Goal: Communication & Community: Answer question/provide support

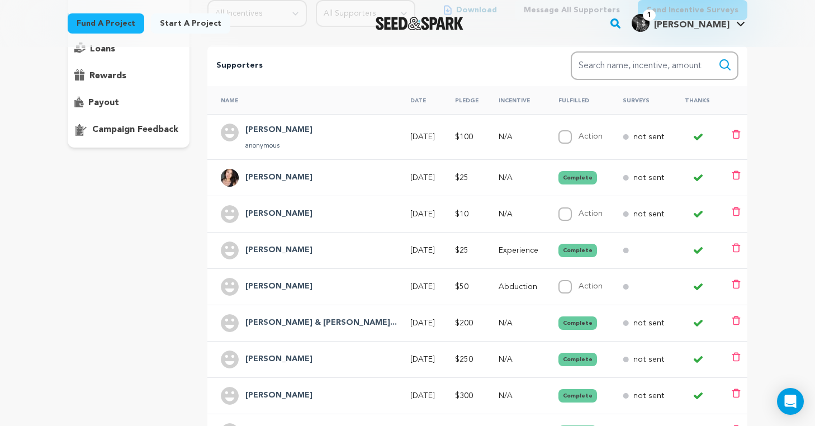
scroll to position [167, 0]
click at [559, 214] on input "Action" at bounding box center [565, 213] width 13 height 13
checkbox input "true"
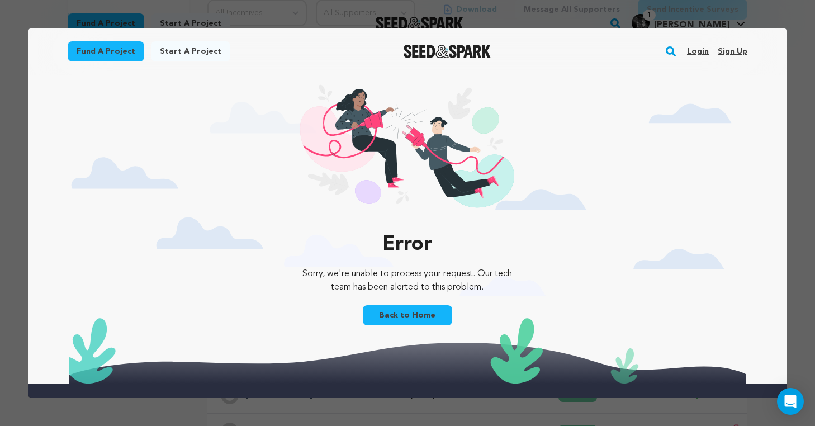
scroll to position [0, 0]
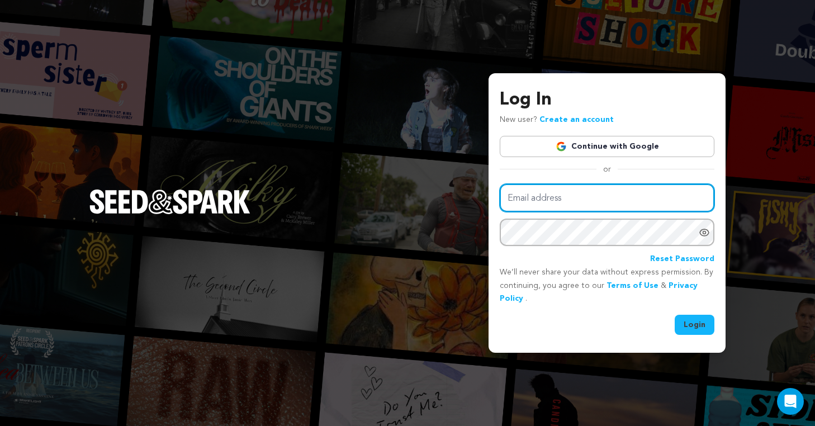
click at [554, 210] on input "Email address" at bounding box center [607, 198] width 215 height 29
type input "raechelzar@gmail.com"
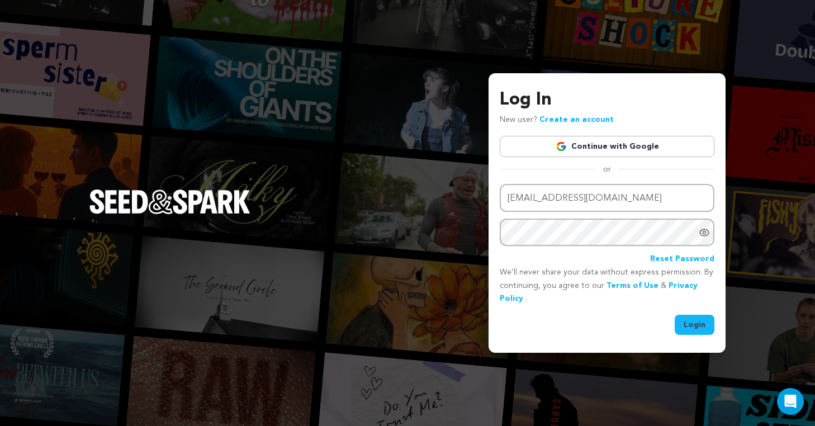
click at [702, 324] on button "Login" at bounding box center [695, 325] width 40 height 20
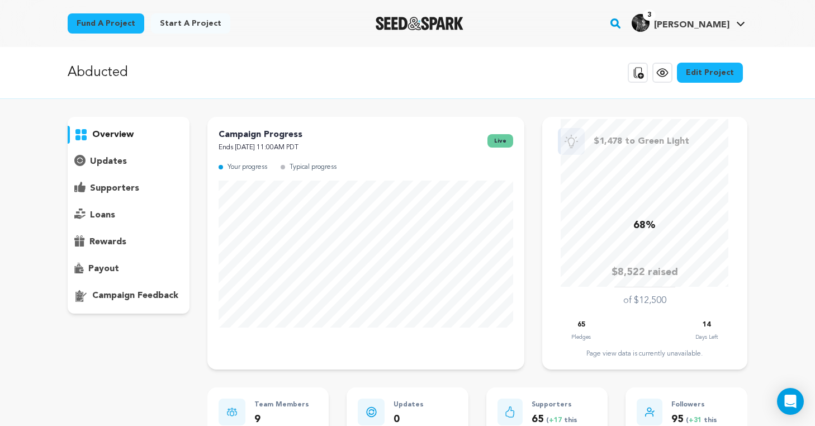
click at [125, 188] on p "supporters" at bounding box center [114, 188] width 49 height 13
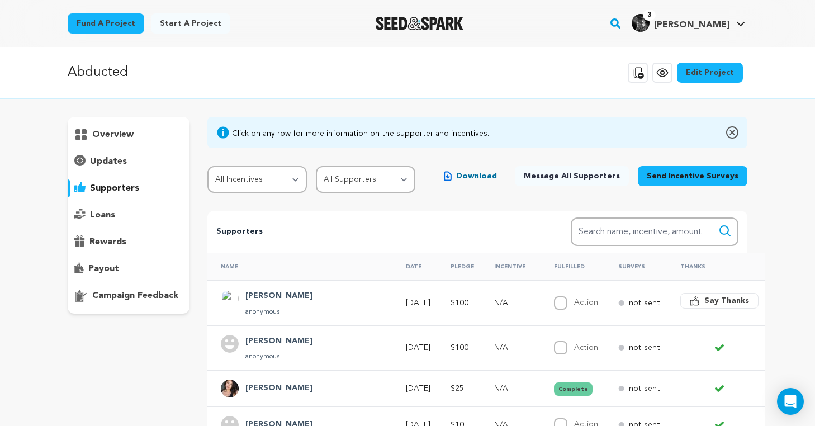
click at [705, 305] on span "Say Thanks" at bounding box center [727, 300] width 45 height 11
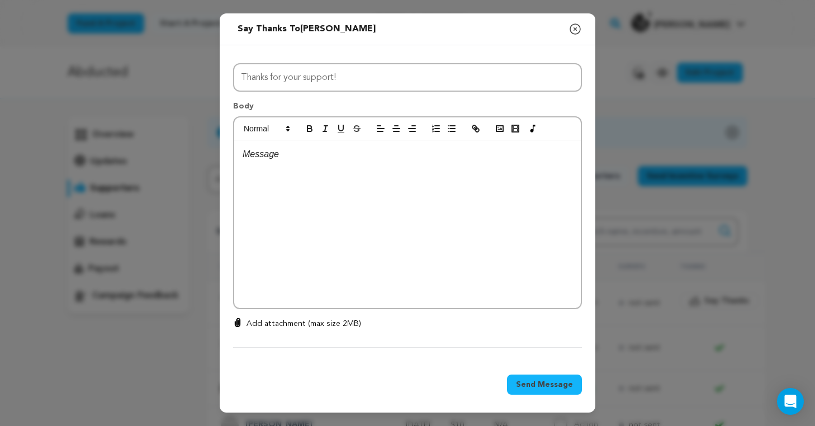
click at [361, 224] on div at bounding box center [407, 224] width 347 height 168
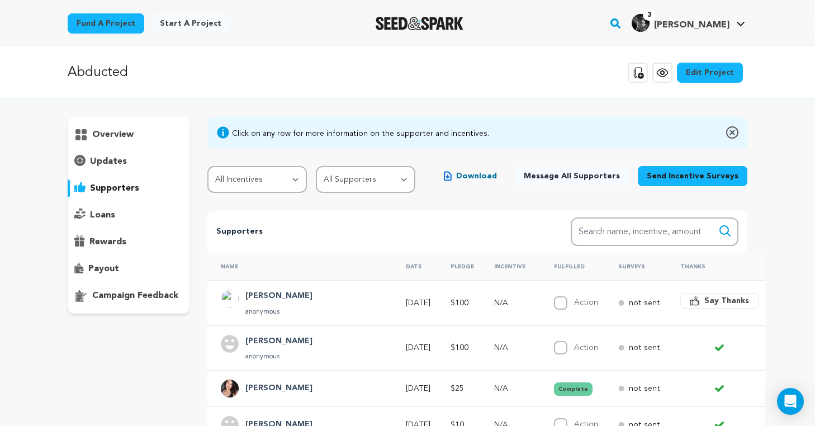
click at [705, 295] on span "Say Thanks" at bounding box center [727, 300] width 45 height 11
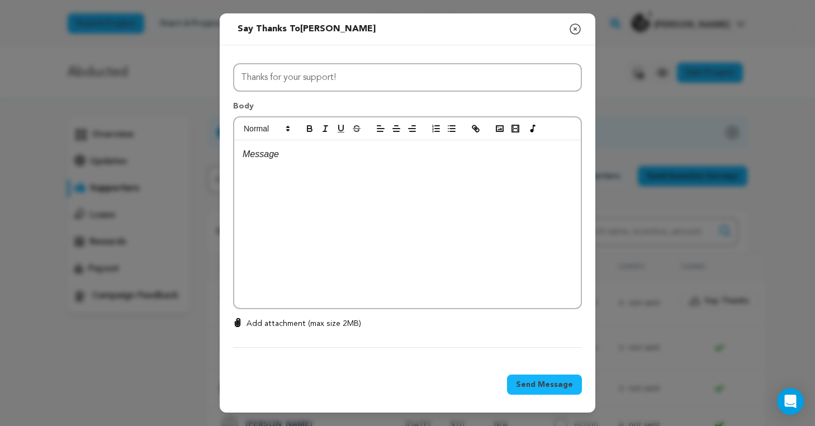
click at [386, 171] on div at bounding box center [407, 224] width 347 height 168
click at [456, 156] on p "I will not respect your wishes for no incentives" at bounding box center [408, 154] width 330 height 15
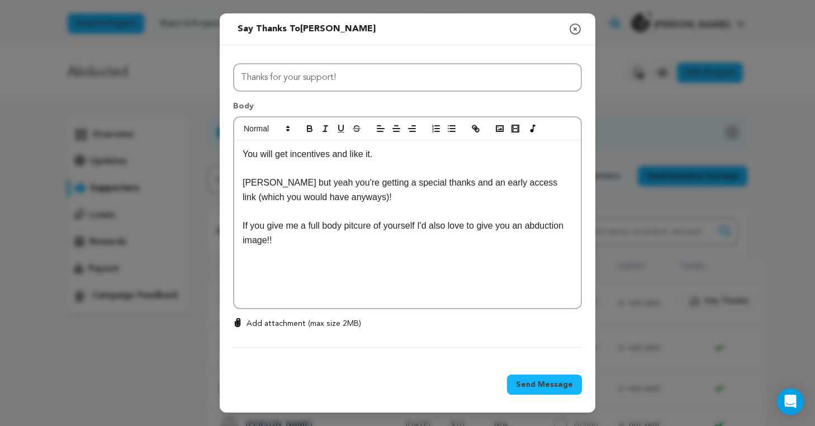
click at [544, 386] on span "Send Message" at bounding box center [544, 384] width 57 height 11
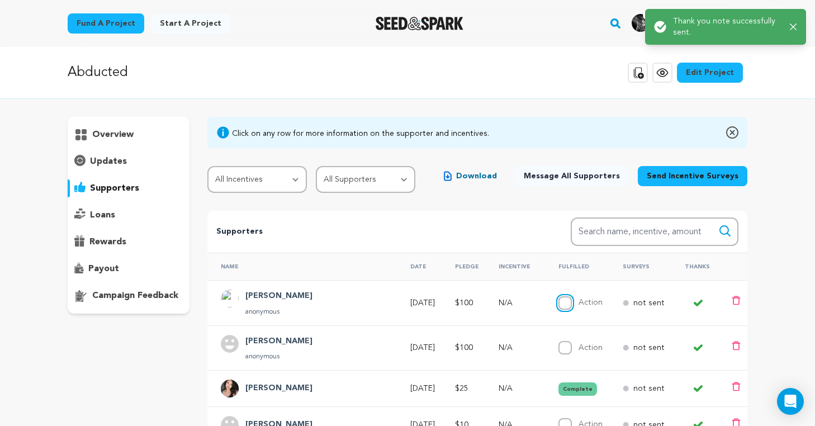
click at [559, 298] on input "Action" at bounding box center [565, 302] width 13 height 13
checkbox input "true"
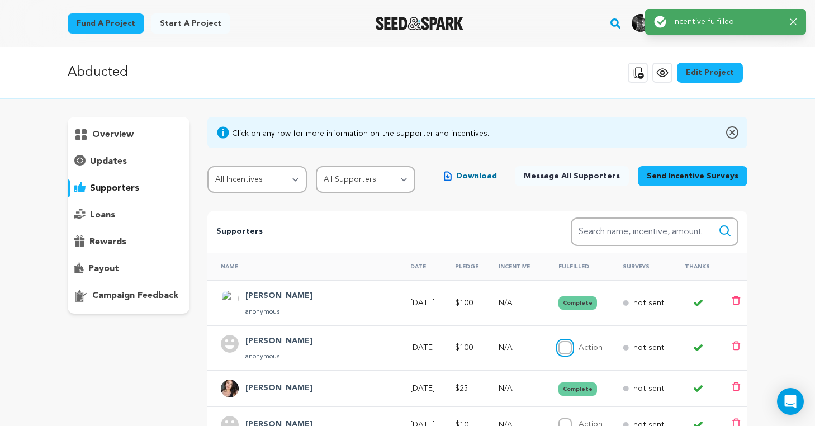
click at [559, 346] on input "Action" at bounding box center [565, 347] width 13 height 13
checkbox input "true"
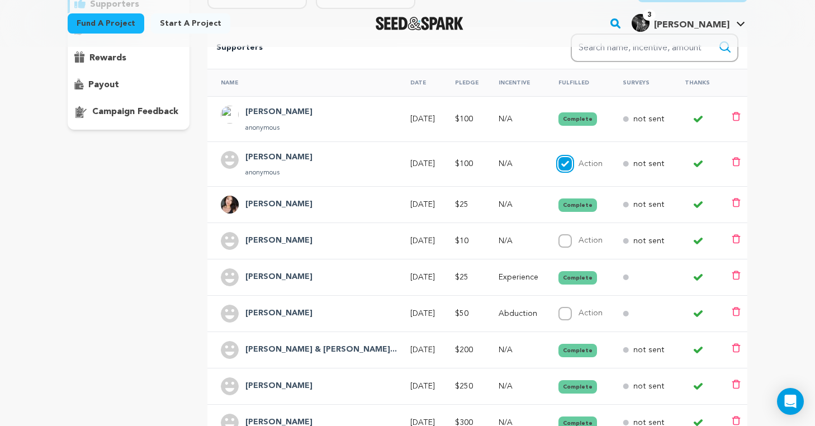
scroll to position [186, 0]
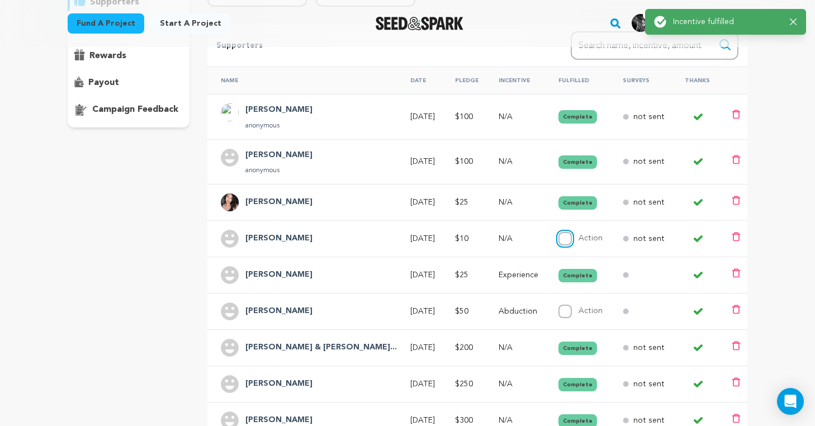
click at [559, 245] on input "Action" at bounding box center [565, 238] width 13 height 13
checkbox input "true"
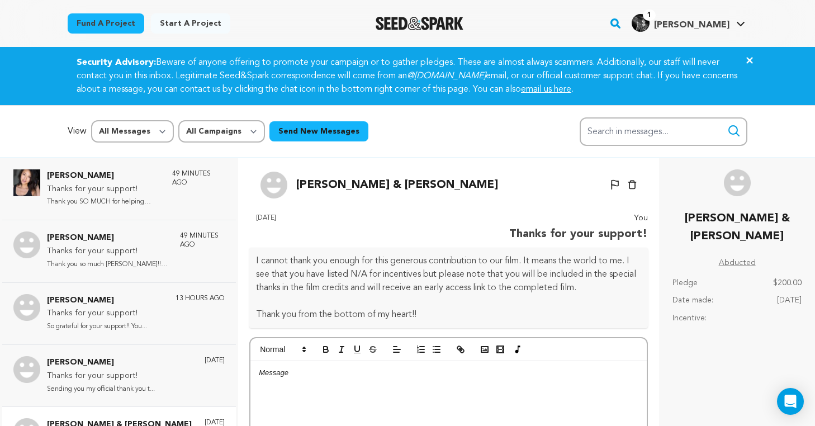
scroll to position [70, 0]
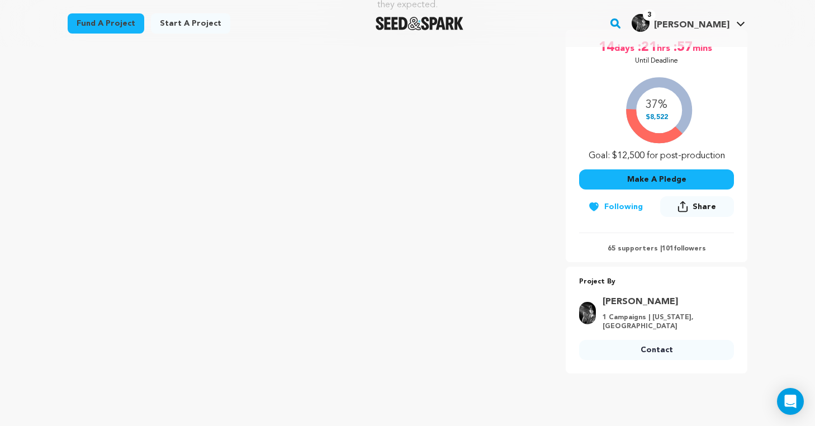
scroll to position [199, 0]
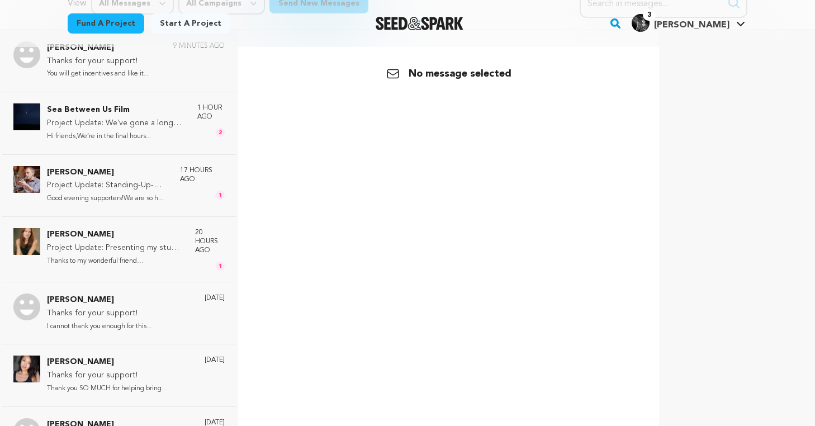
scroll to position [70, 0]
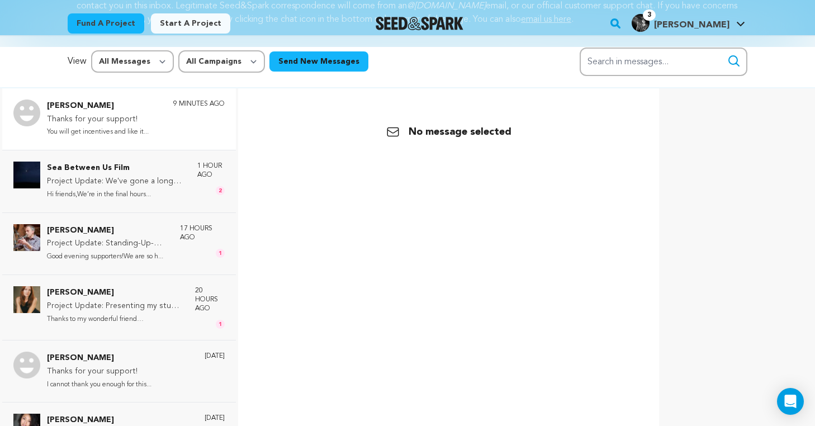
click at [130, 134] on p "You will get incentives and like it..." at bounding box center [98, 132] width 102 height 13
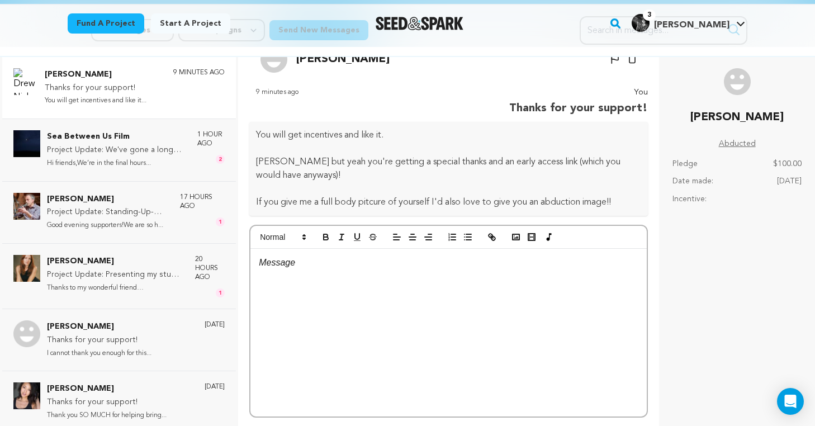
scroll to position [0, 0]
